Goal: Task Accomplishment & Management: Use online tool/utility

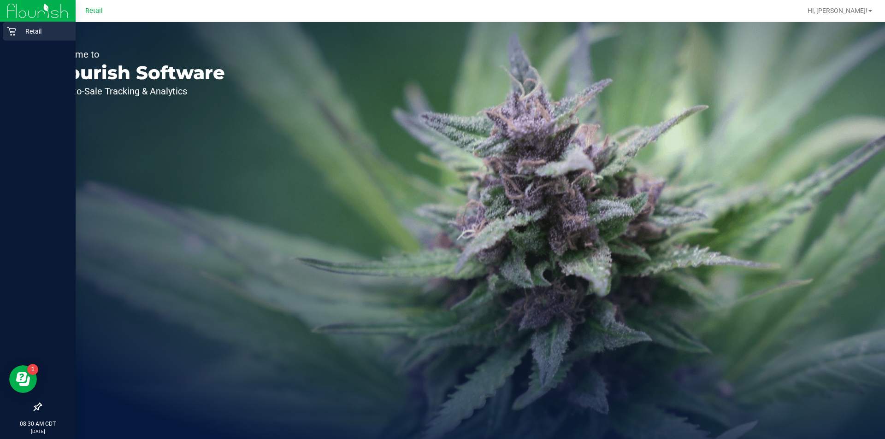
click at [15, 40] on div "Retail" at bounding box center [39, 31] width 73 height 18
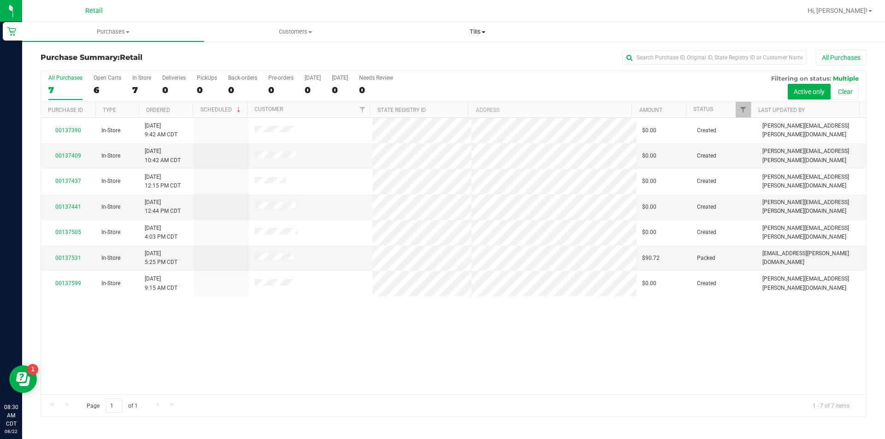
click at [483, 32] on span at bounding box center [484, 32] width 4 height 2
click at [419, 58] on span "Manage tills" at bounding box center [417, 56] width 62 height 8
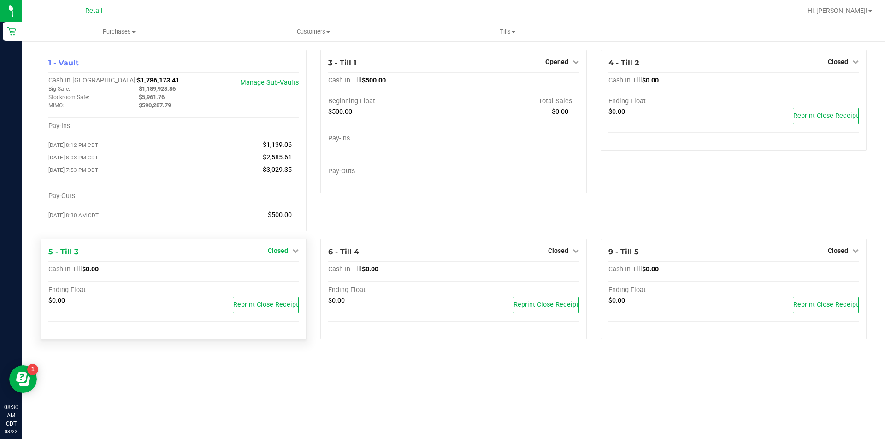
click at [299, 254] on icon at bounding box center [295, 250] width 6 height 6
click at [277, 273] on link "Open Till" at bounding box center [277, 269] width 24 height 7
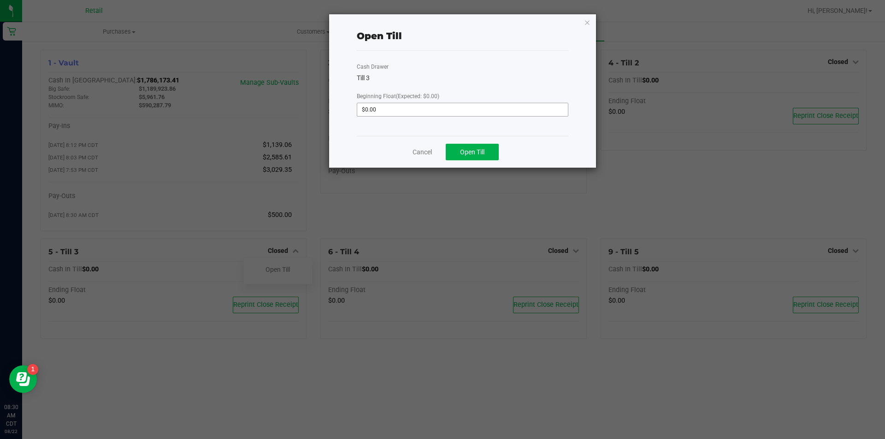
click at [386, 109] on input "$0.00" at bounding box center [462, 109] width 211 height 13
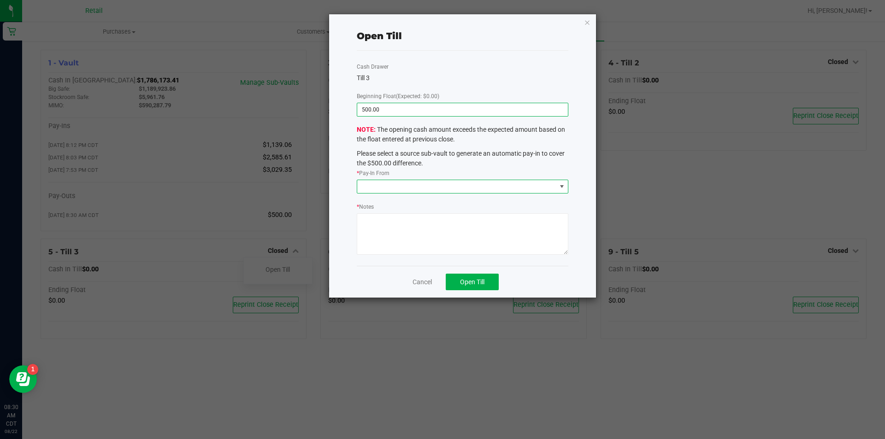
click at [562, 187] on span at bounding box center [561, 186] width 7 height 7
type input "$500.00"
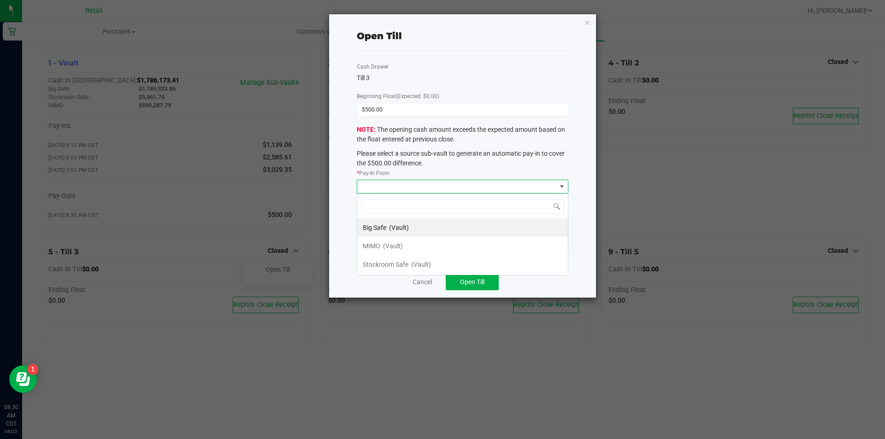
scroll to position [14, 211]
click at [373, 249] on span "MIMO" at bounding box center [372, 245] width 18 height 7
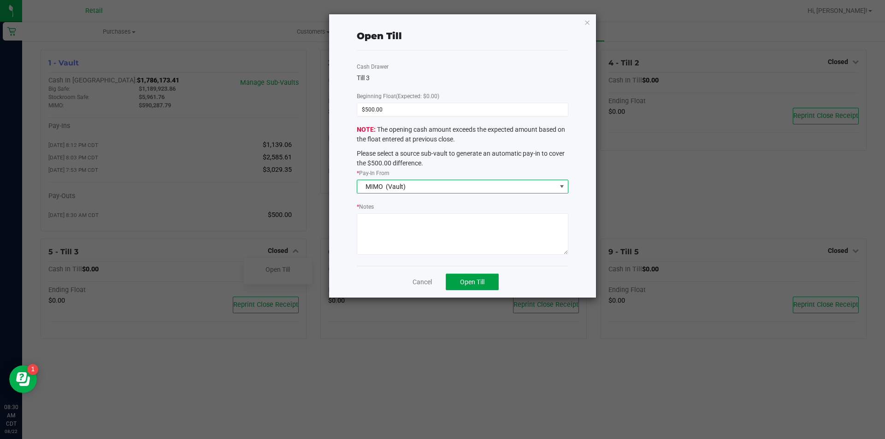
click at [477, 283] on span "Open Till" at bounding box center [472, 281] width 24 height 7
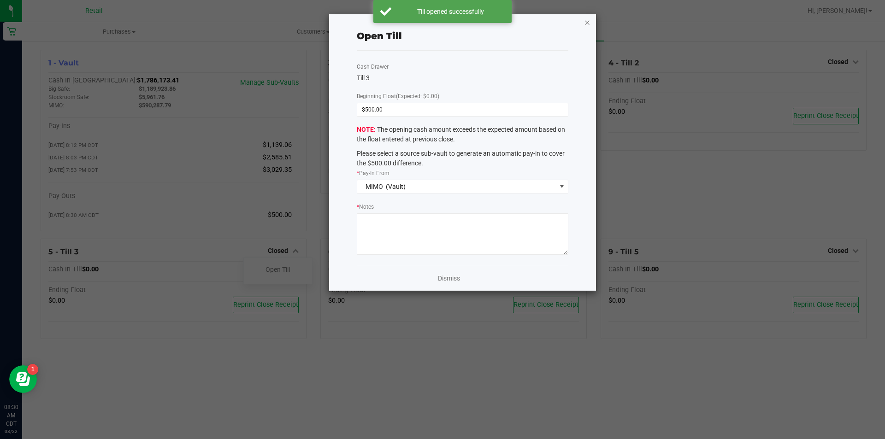
click at [588, 26] on icon "button" at bounding box center [587, 22] width 6 height 11
